Goal: Find specific page/section: Find specific page/section

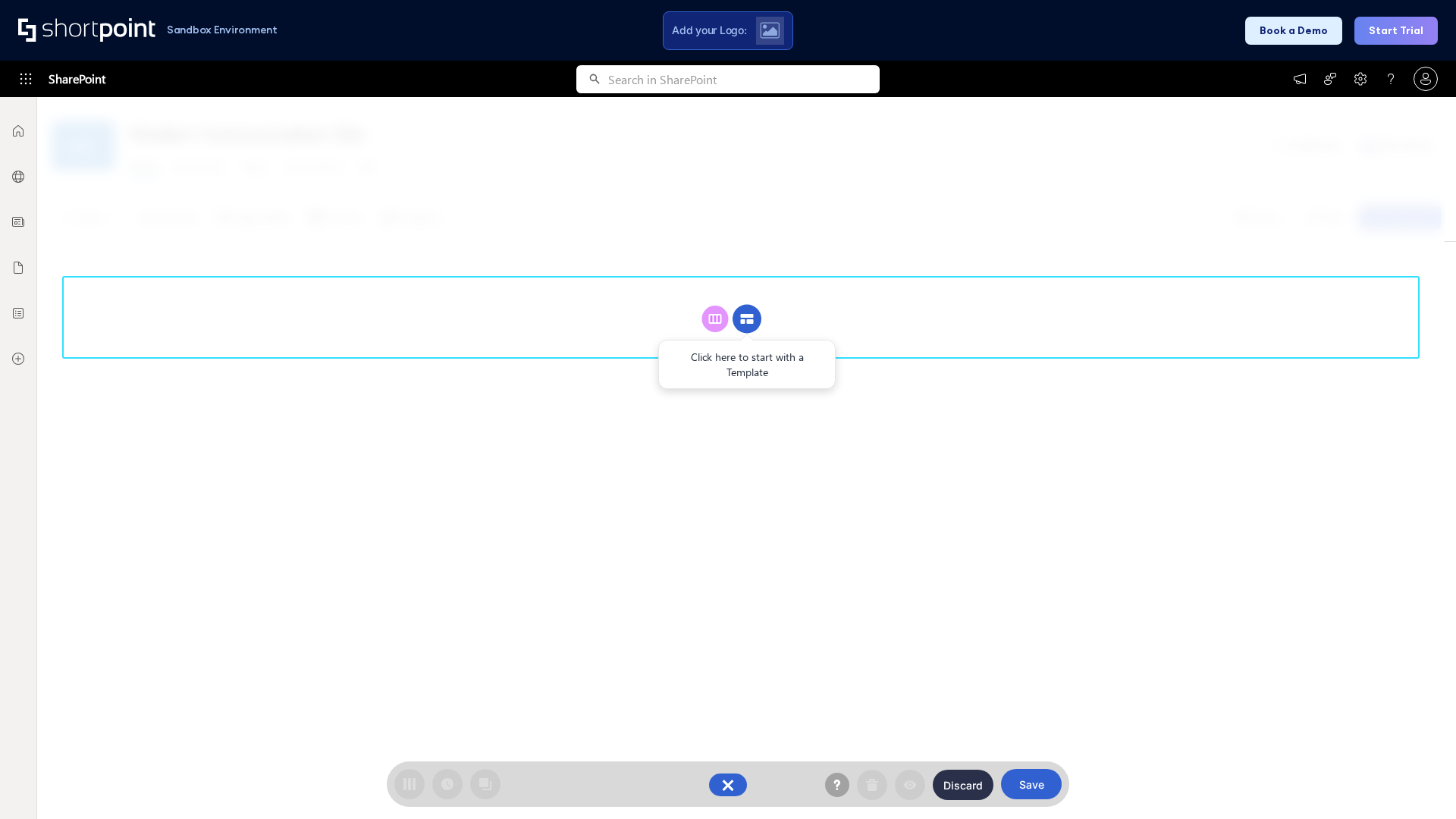
click at [747, 319] on circle at bounding box center [748, 320] width 29 height 29
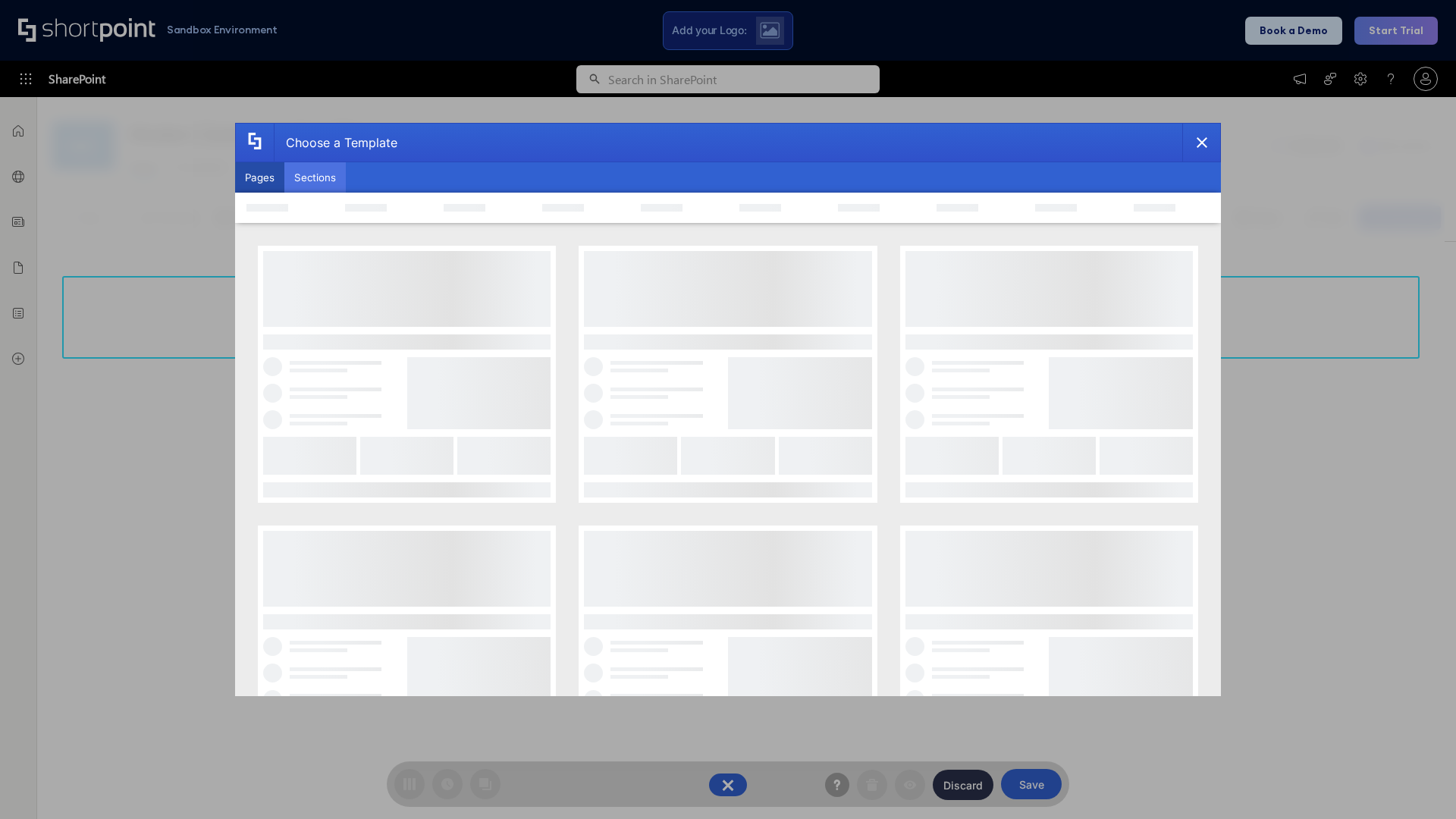
click at [314, 177] on button "Sections" at bounding box center [315, 177] width 62 height 30
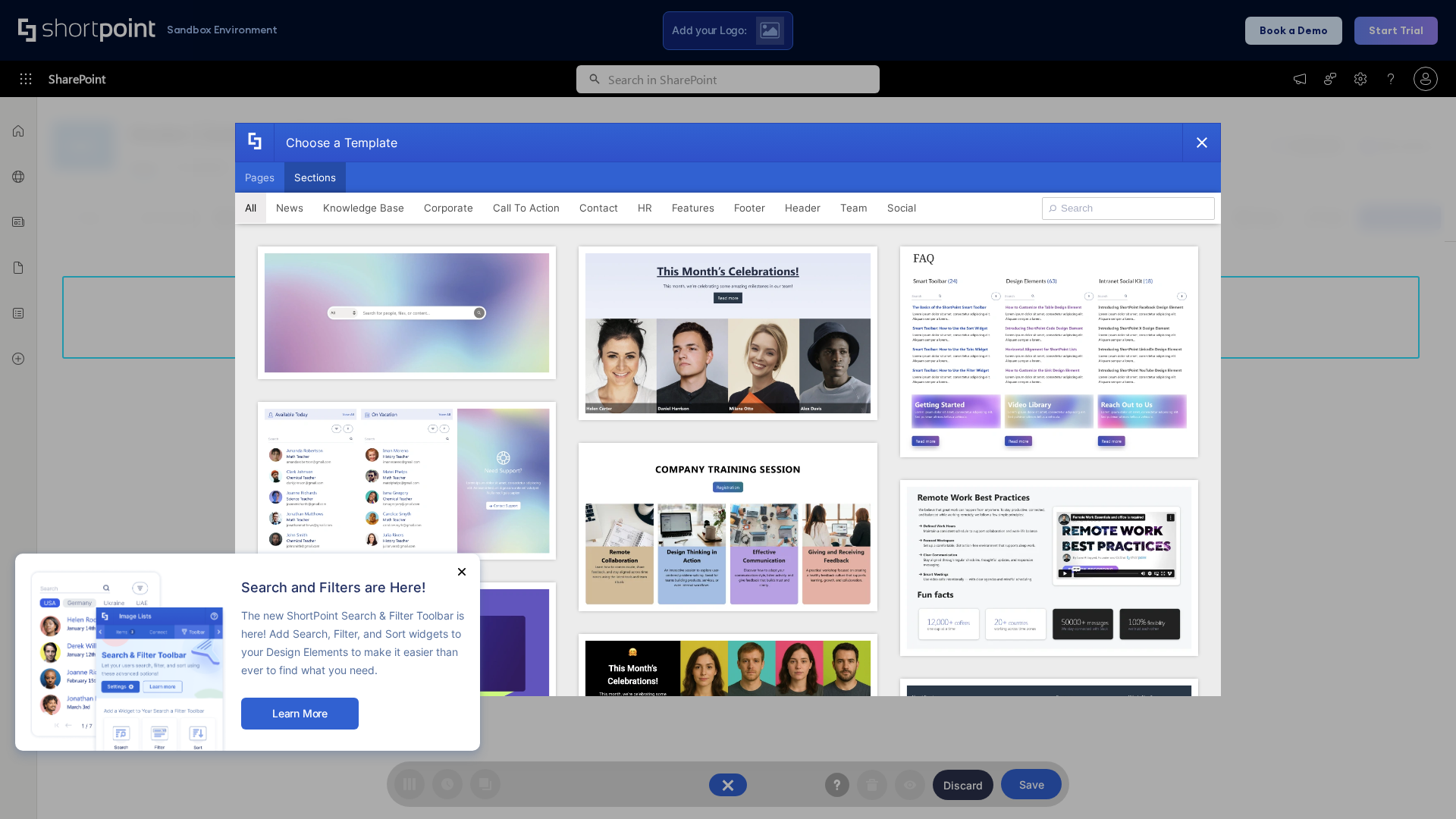
type input "Header 4"
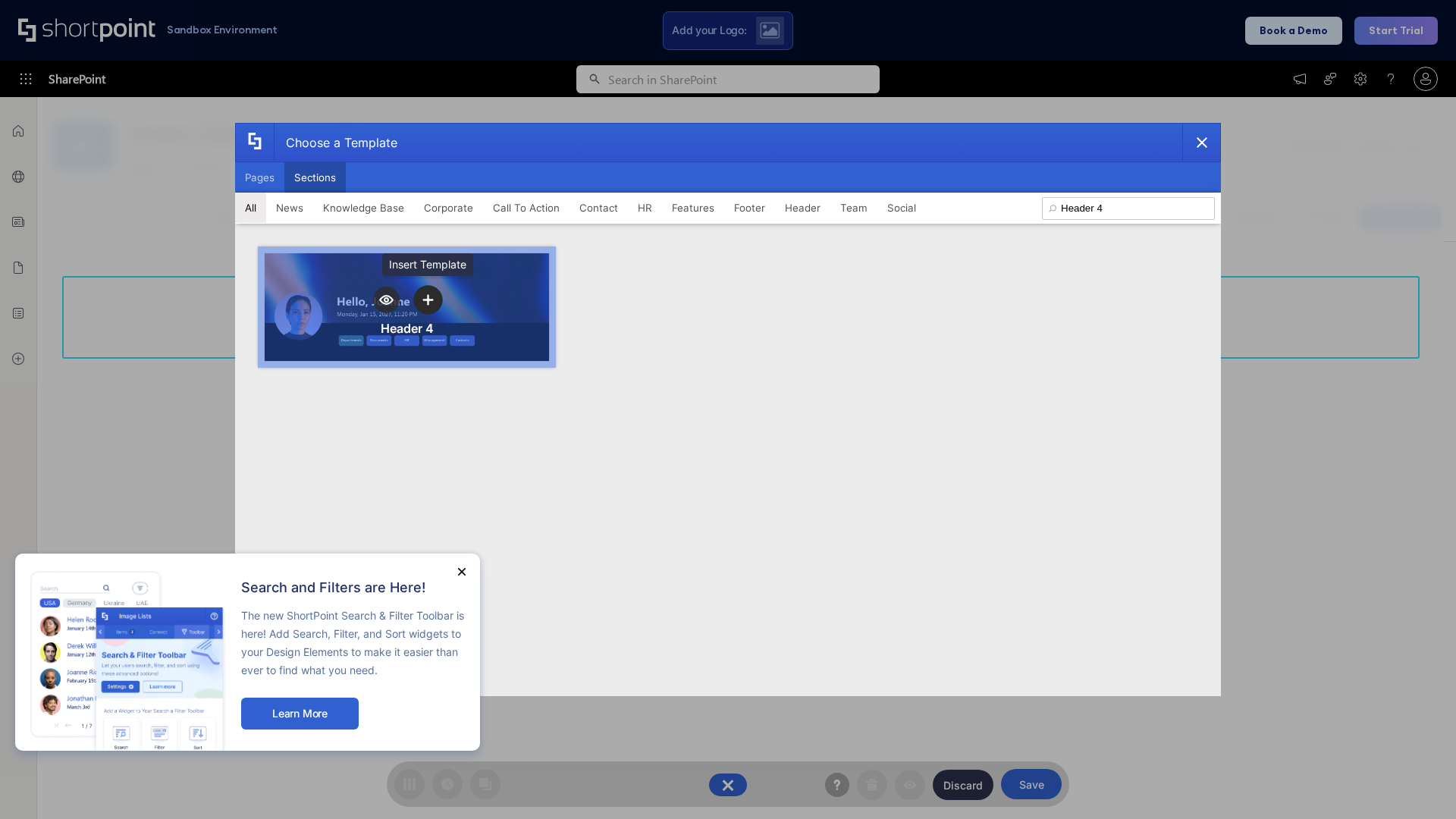
click at [428, 300] on icon "template selector" at bounding box center [428, 300] width 11 height 11
